Goal: Transaction & Acquisition: Purchase product/service

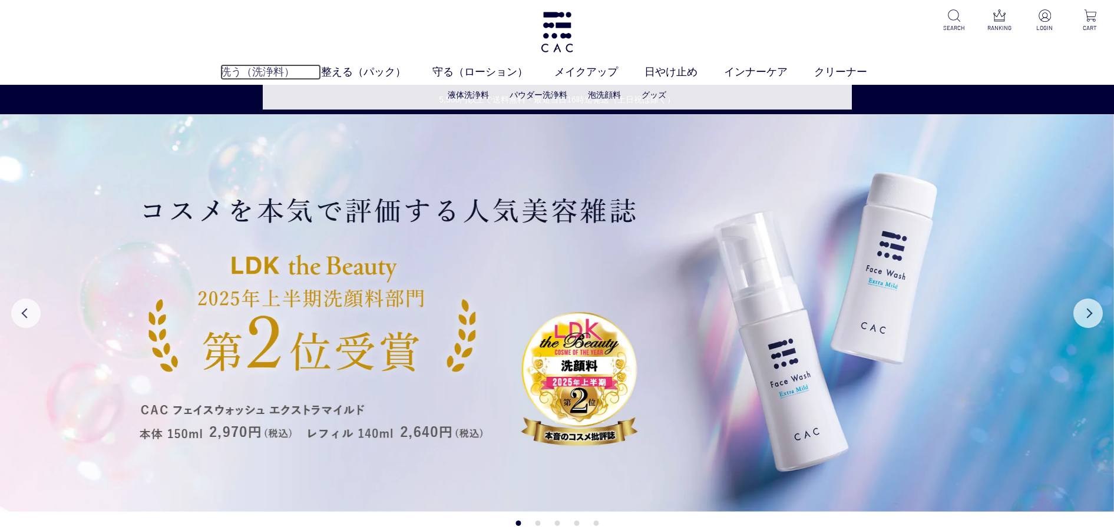
click at [273, 73] on link "洗う（洗浄料）" at bounding box center [270, 72] width 101 height 16
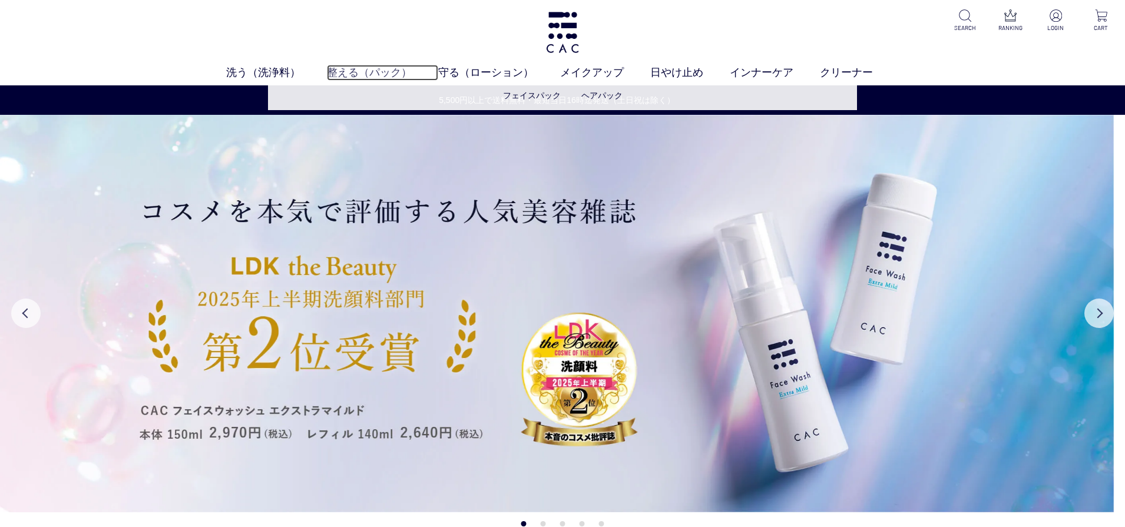
click at [353, 71] on link "整える（パック）" at bounding box center [382, 73] width 111 height 16
click at [440, 70] on link "守る（ローション）" at bounding box center [499, 73] width 122 height 16
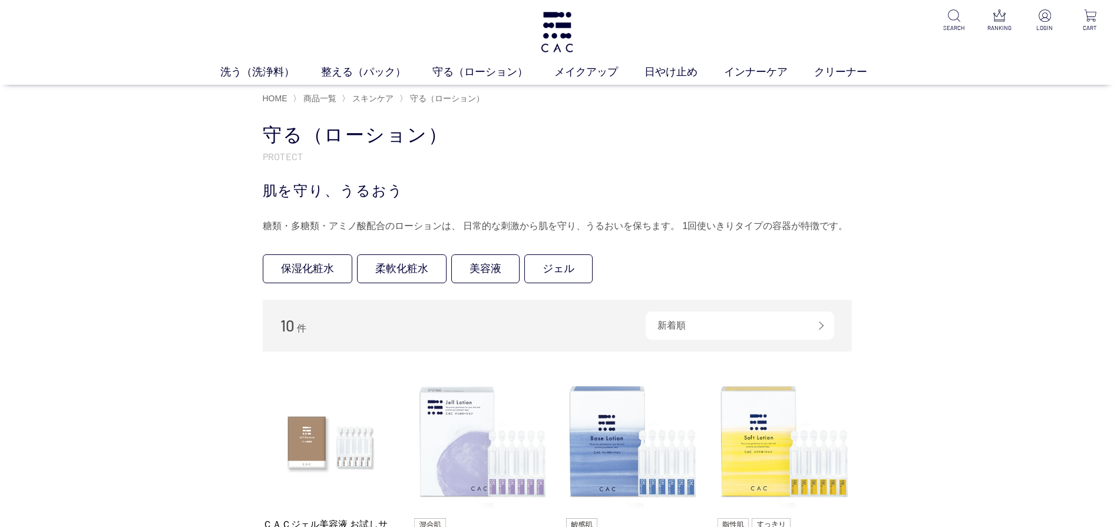
scroll to position [246, 0]
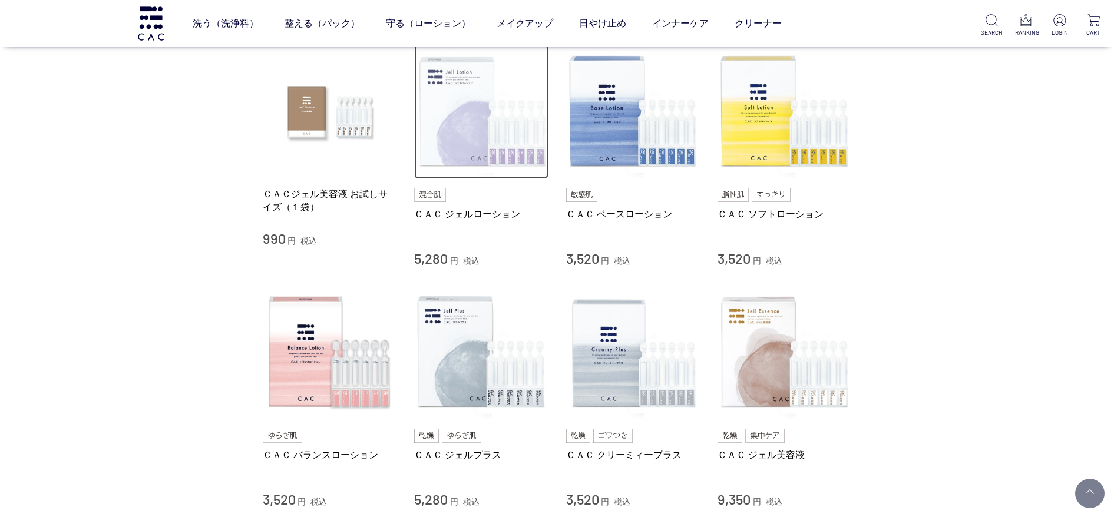
click at [449, 137] on img at bounding box center [481, 112] width 134 height 134
